Goal: Task Accomplishment & Management: Use online tool/utility

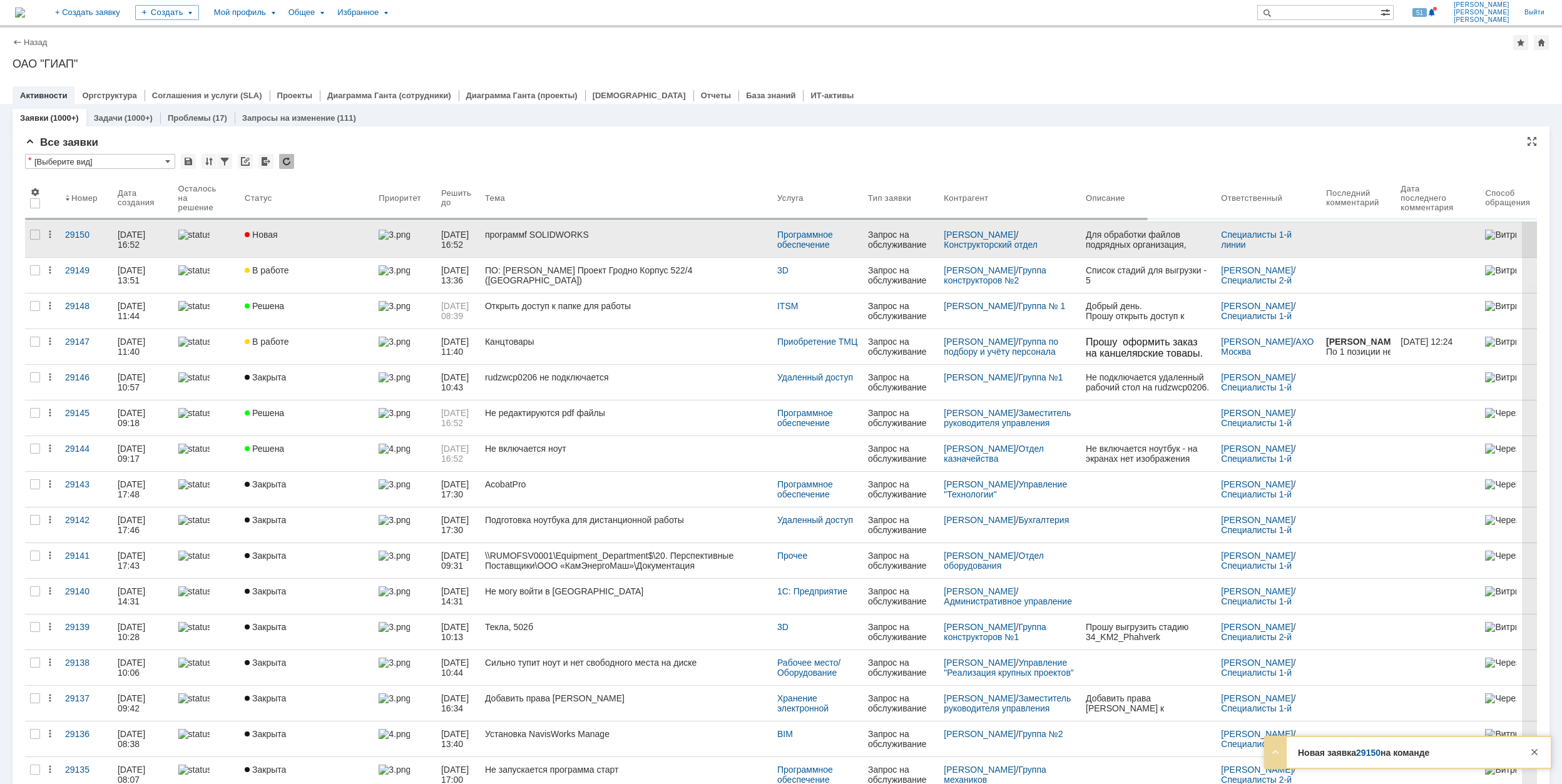
click at [324, 230] on div "Новая" at bounding box center [307, 234] width 124 height 10
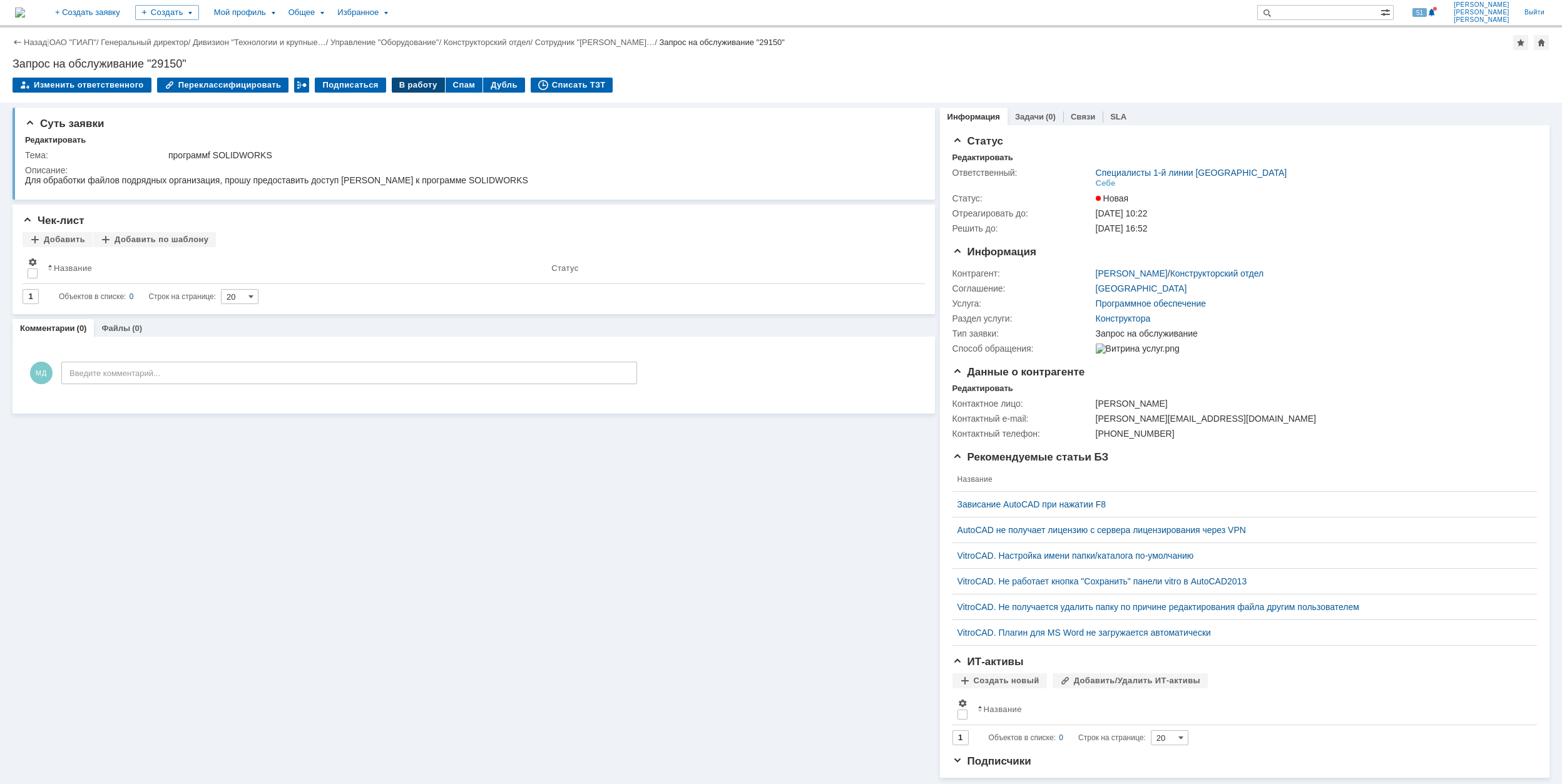
click at [403, 83] on div "В работу" at bounding box center [418, 85] width 53 height 15
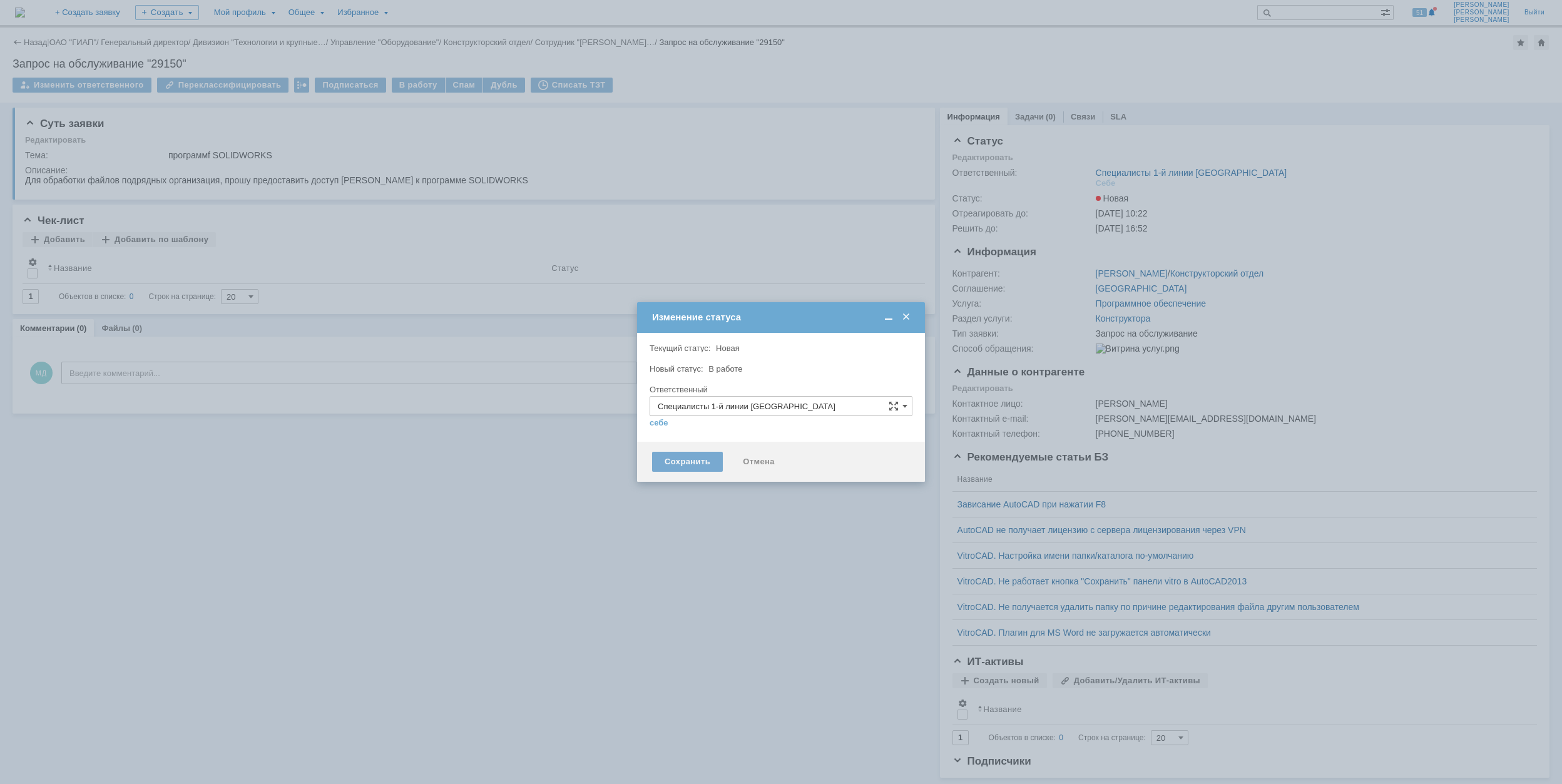
type input "[PERSON_NAME]"
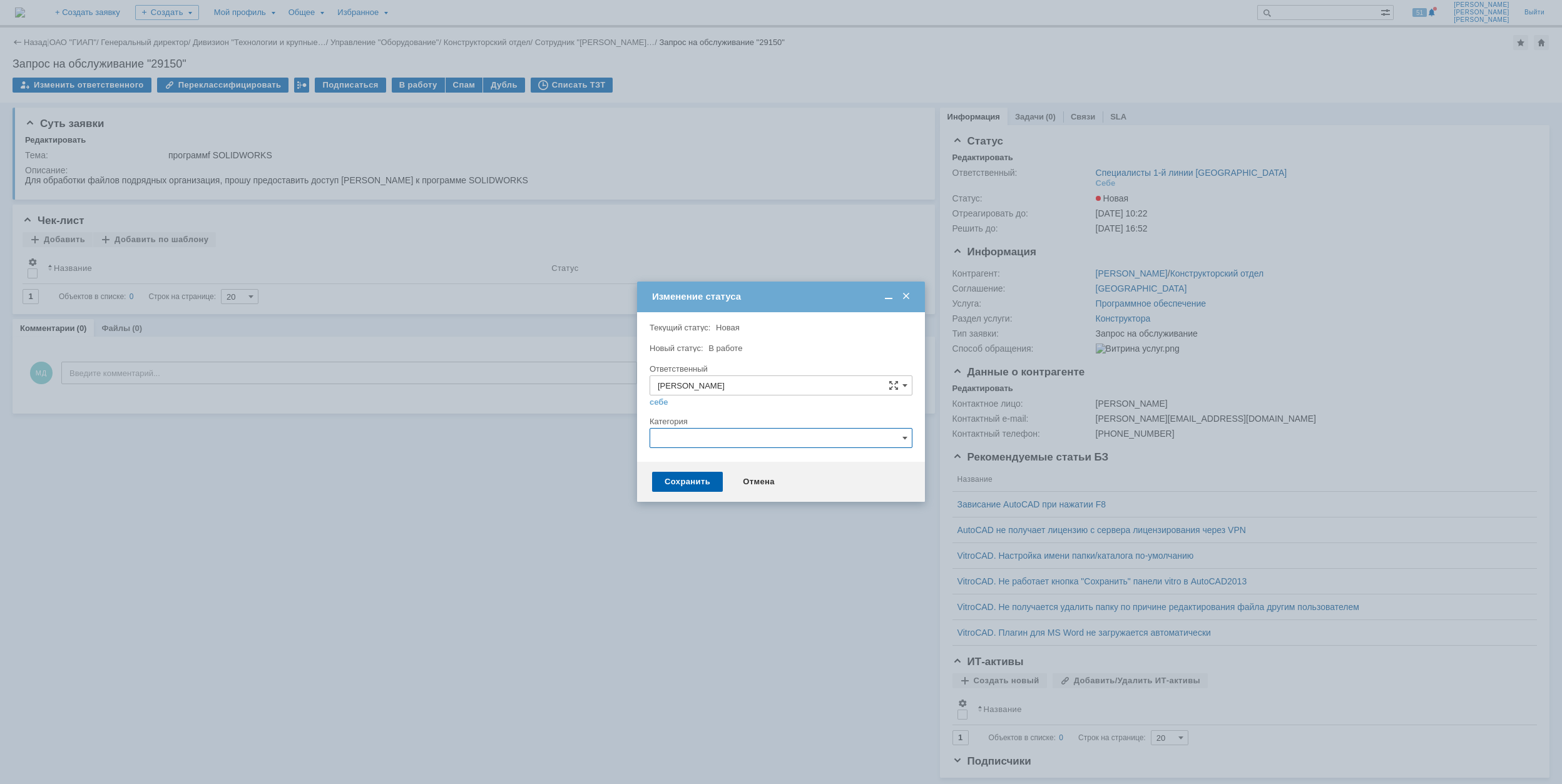
click at [814, 443] on input "text" at bounding box center [781, 438] width 263 height 20
type input "s"
drag, startPoint x: 787, startPoint y: 273, endPoint x: 789, endPoint y: 282, distance: 9.2
click at [787, 280] on div at bounding box center [781, 392] width 1562 height 784
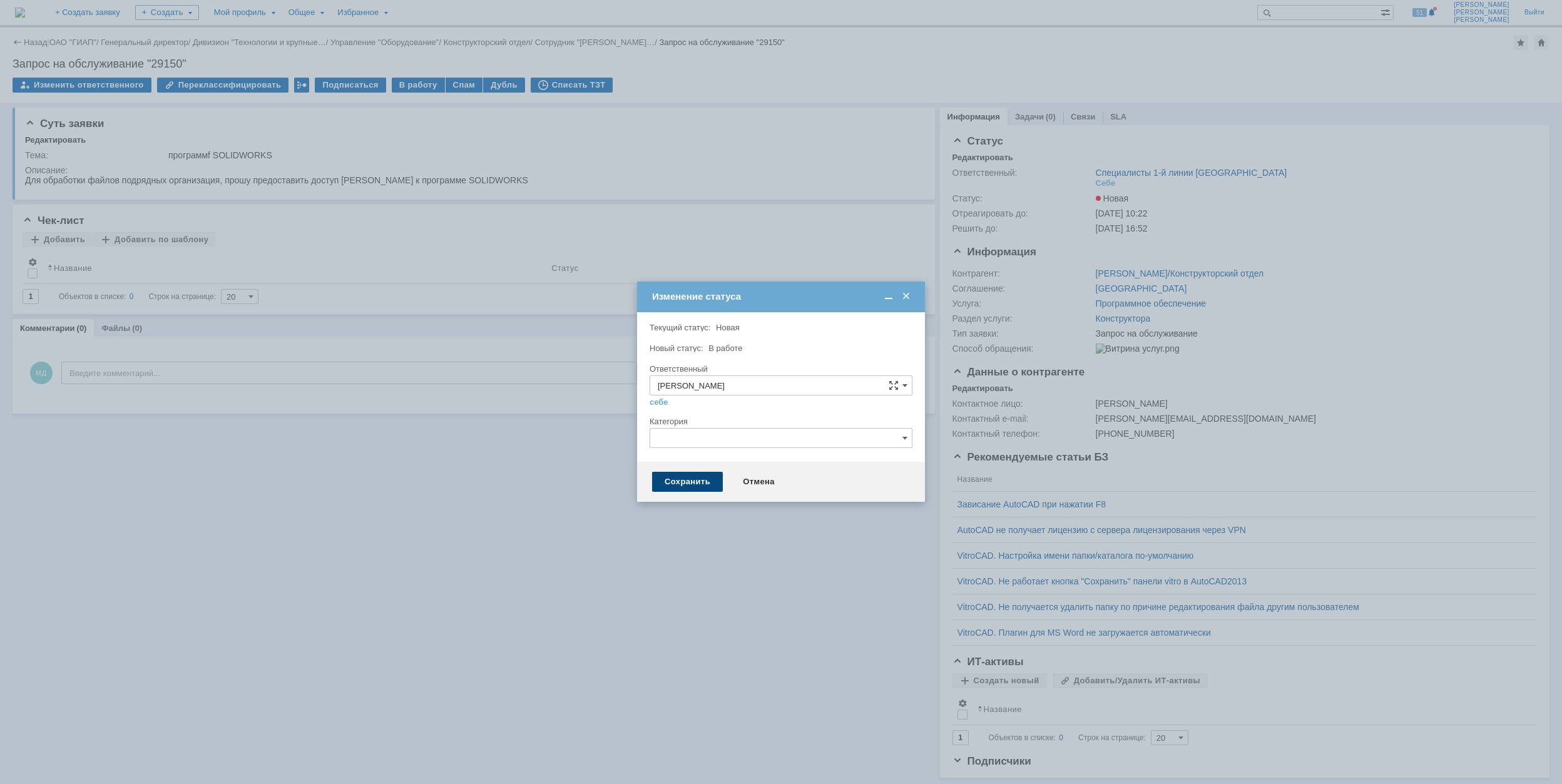
click at [687, 485] on div "Сохранить" at bounding box center [687, 482] width 70 height 20
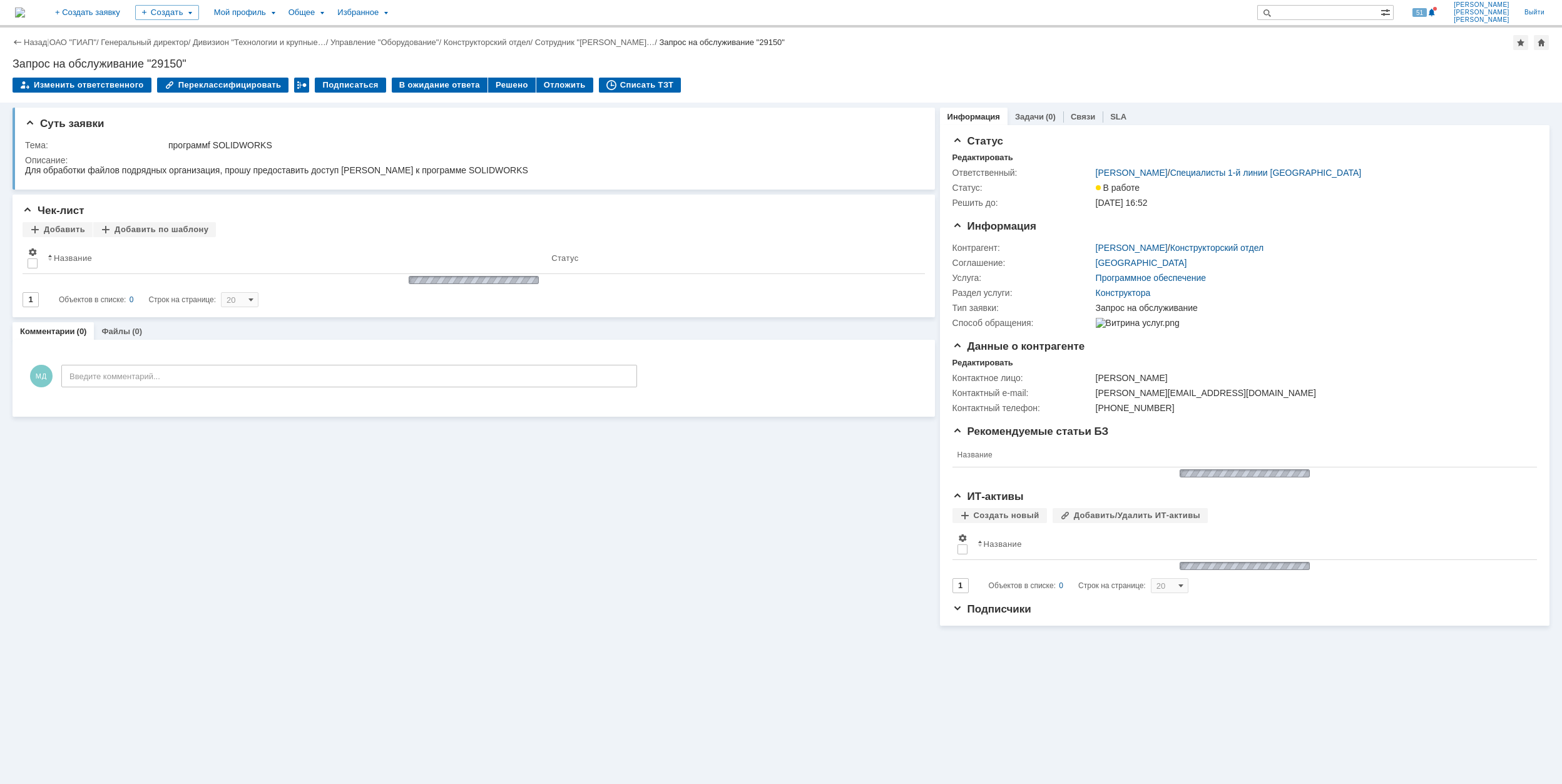
scroll to position [0, 0]
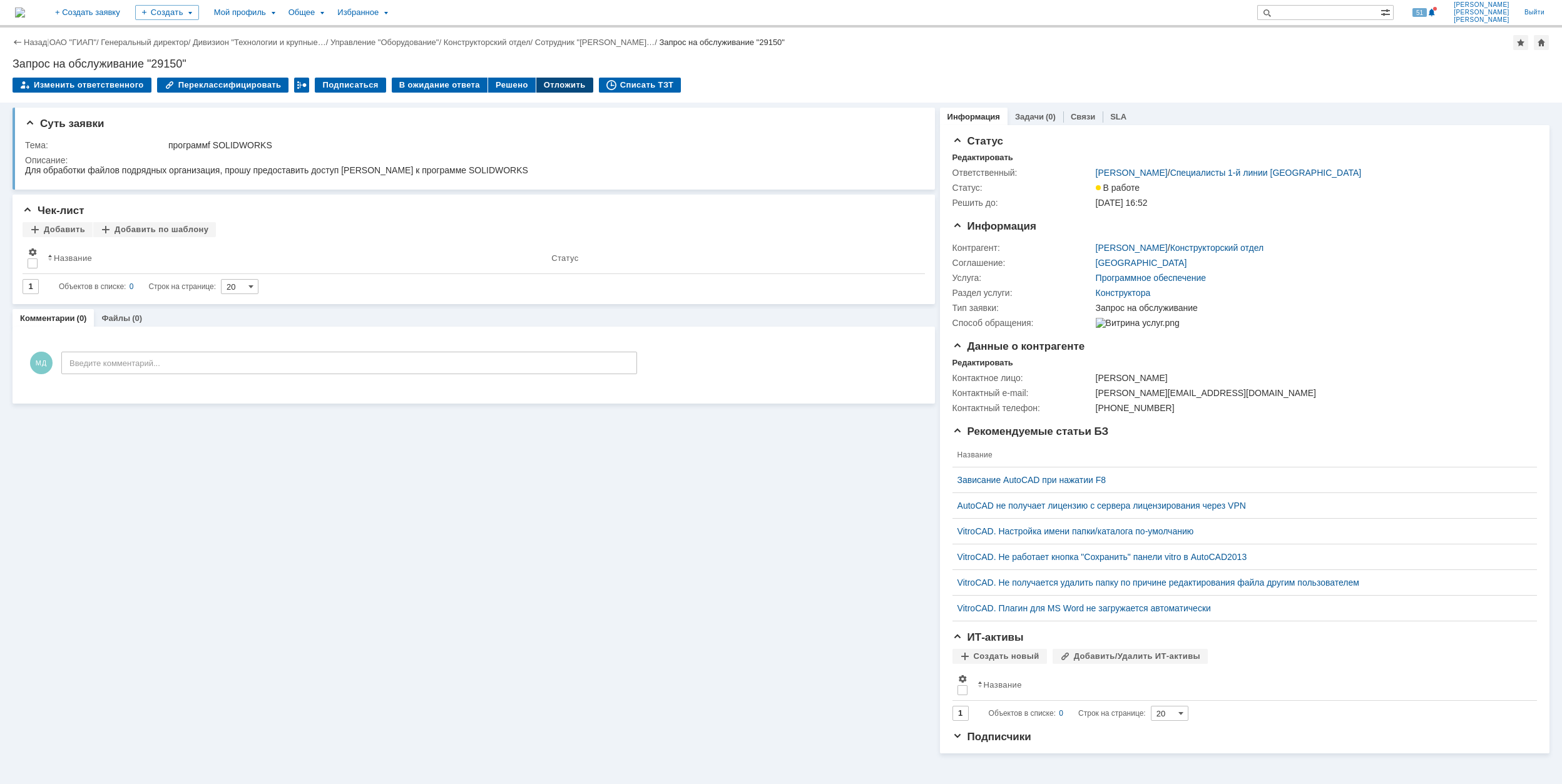
click at [554, 83] on div "Отложить" at bounding box center [565, 85] width 57 height 15
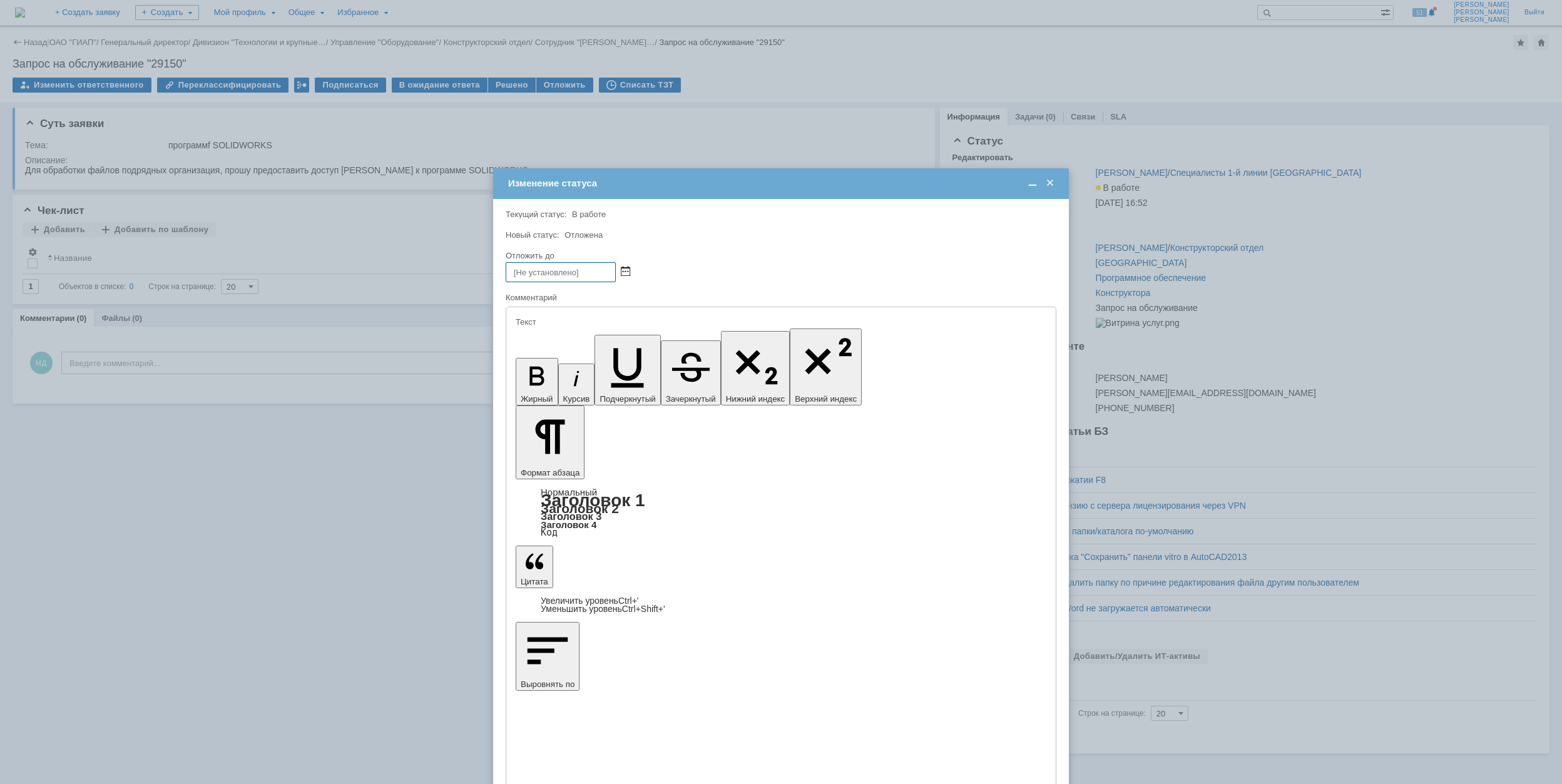
click at [623, 269] on span at bounding box center [626, 272] width 9 height 10
click at [587, 356] on div "22" at bounding box center [591, 358] width 13 height 10
drag, startPoint x: 555, startPoint y: 271, endPoint x: 565, endPoint y: 271, distance: 10.0
click at [565, 271] on input "[DATE] 17:00" at bounding box center [560, 272] width 110 height 20
type input "[DATE] 09:40"
